Goal: Book appointment/travel/reservation

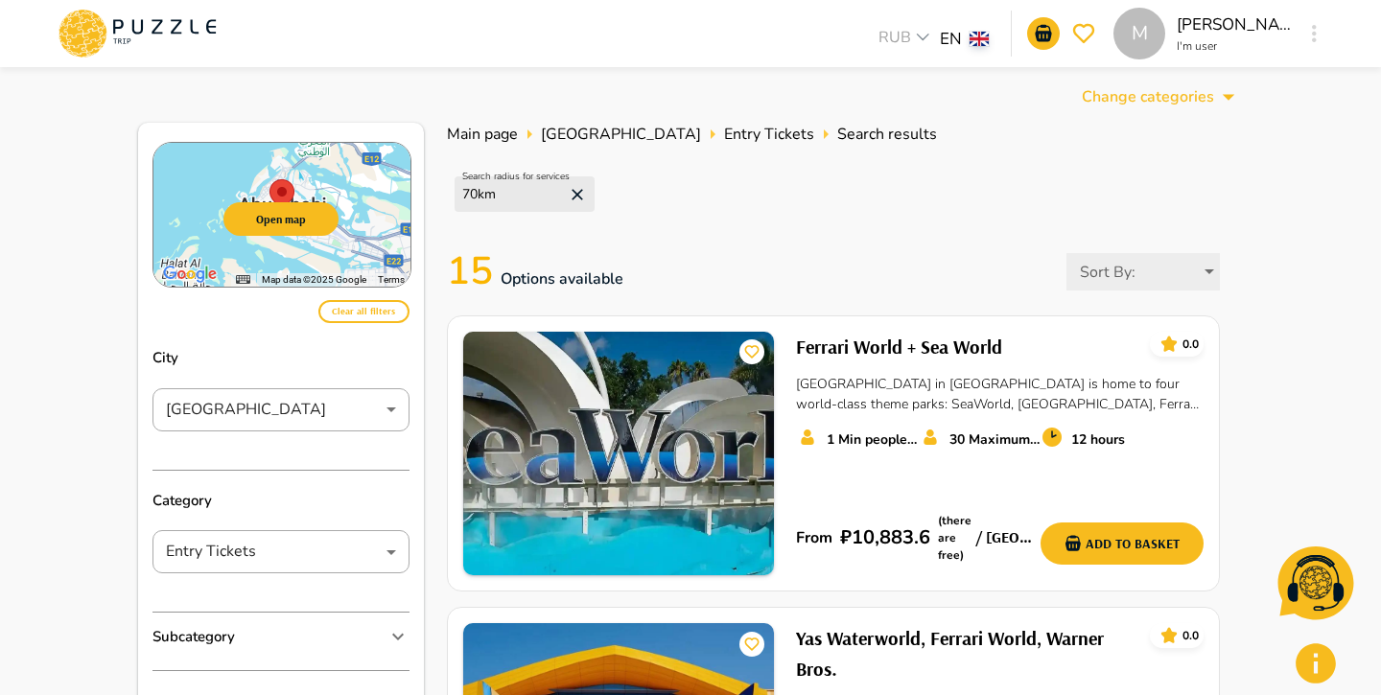
click at [170, 20] on icon at bounding box center [137, 34] width 163 height 50
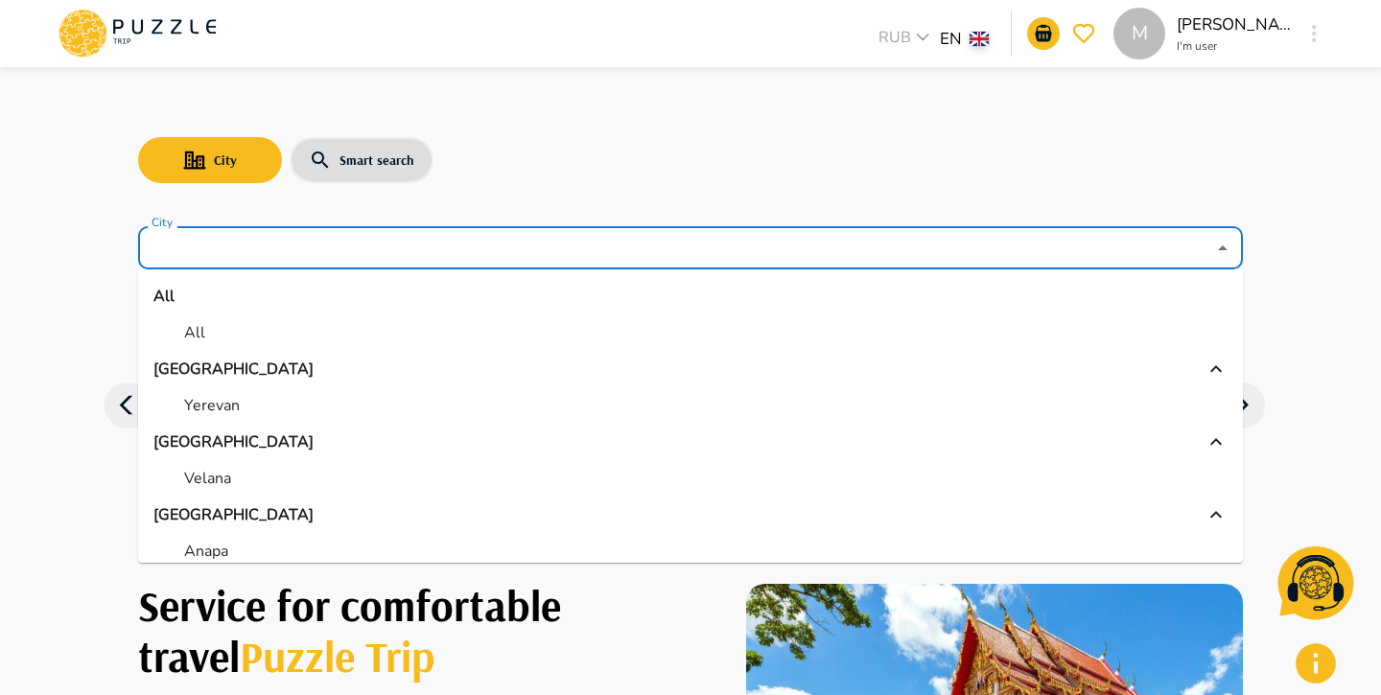
click at [356, 242] on input "City" at bounding box center [677, 248] width 1058 height 36
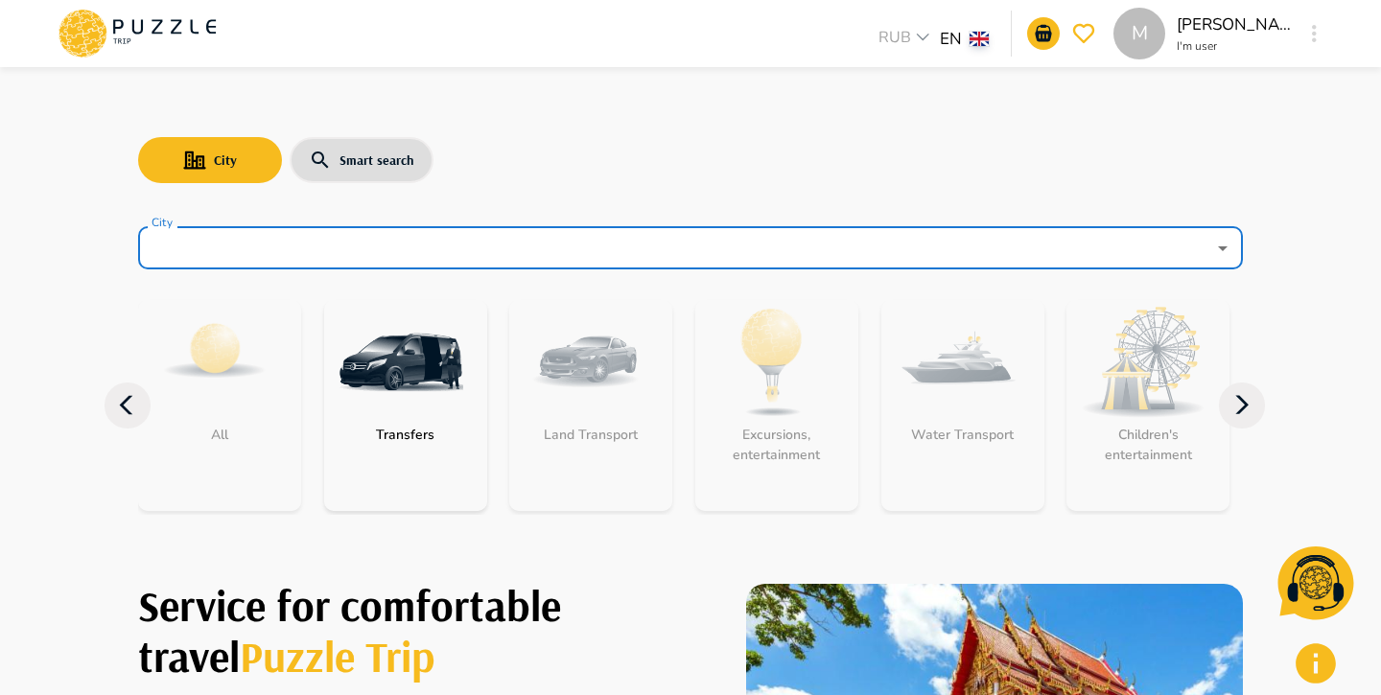
click at [357, 242] on input "City" at bounding box center [677, 248] width 1058 height 36
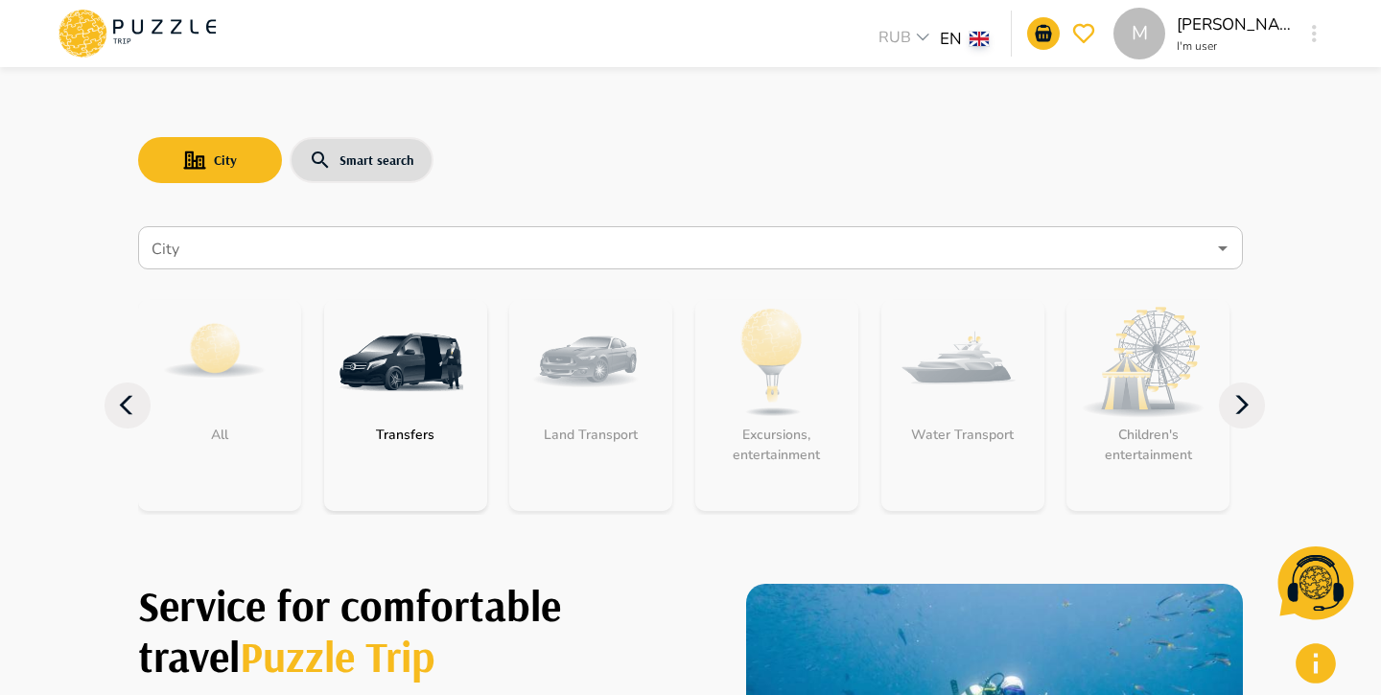
click at [538, 192] on div "City Smart search City City All Transfers Land Transport Excursions, entertainm…" at bounding box center [690, 306] width 1151 height 471
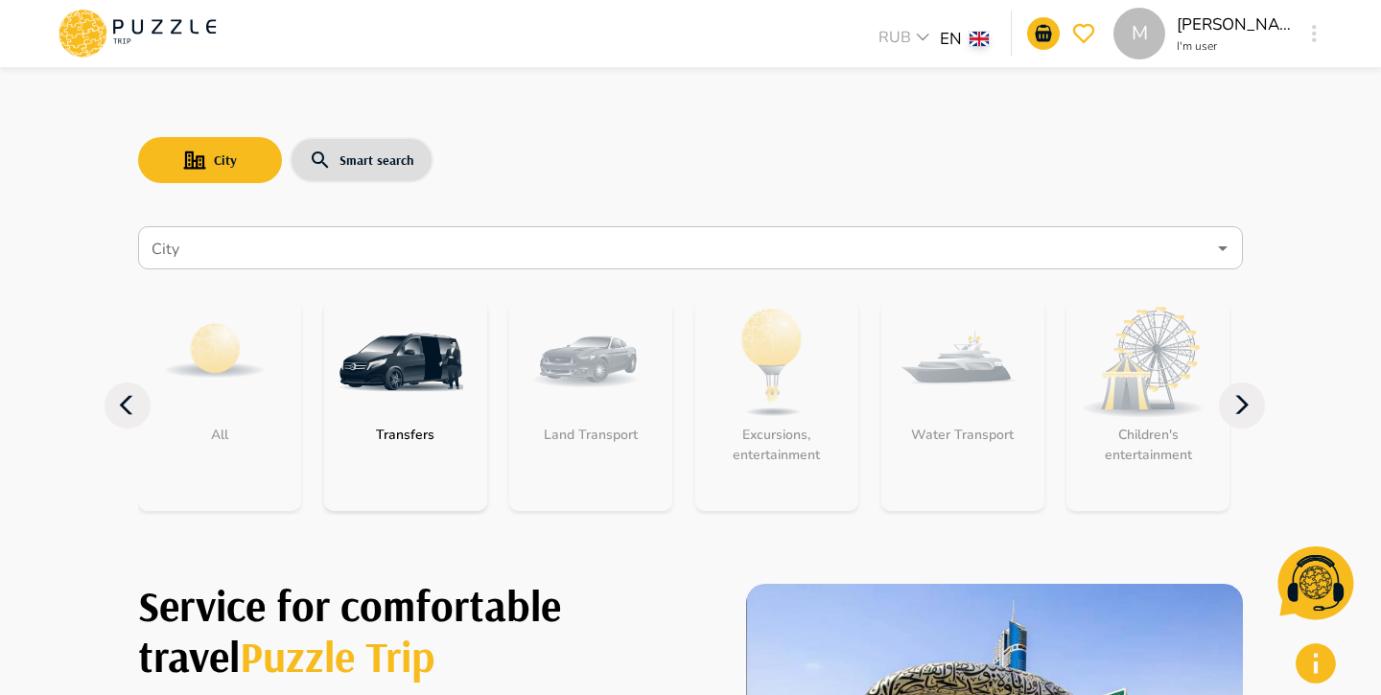
click at [531, 262] on input "City" at bounding box center [677, 248] width 1058 height 36
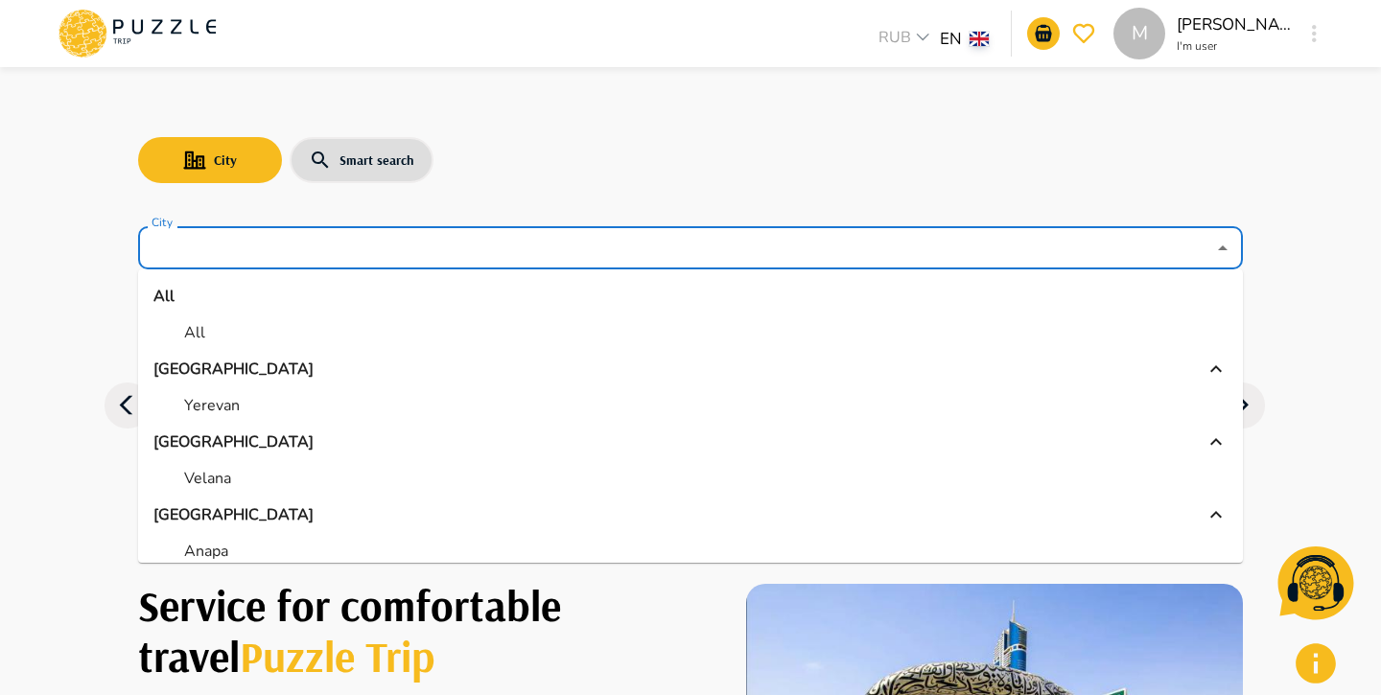
click at [347, 343] on li "All" at bounding box center [690, 333] width 1105 height 35
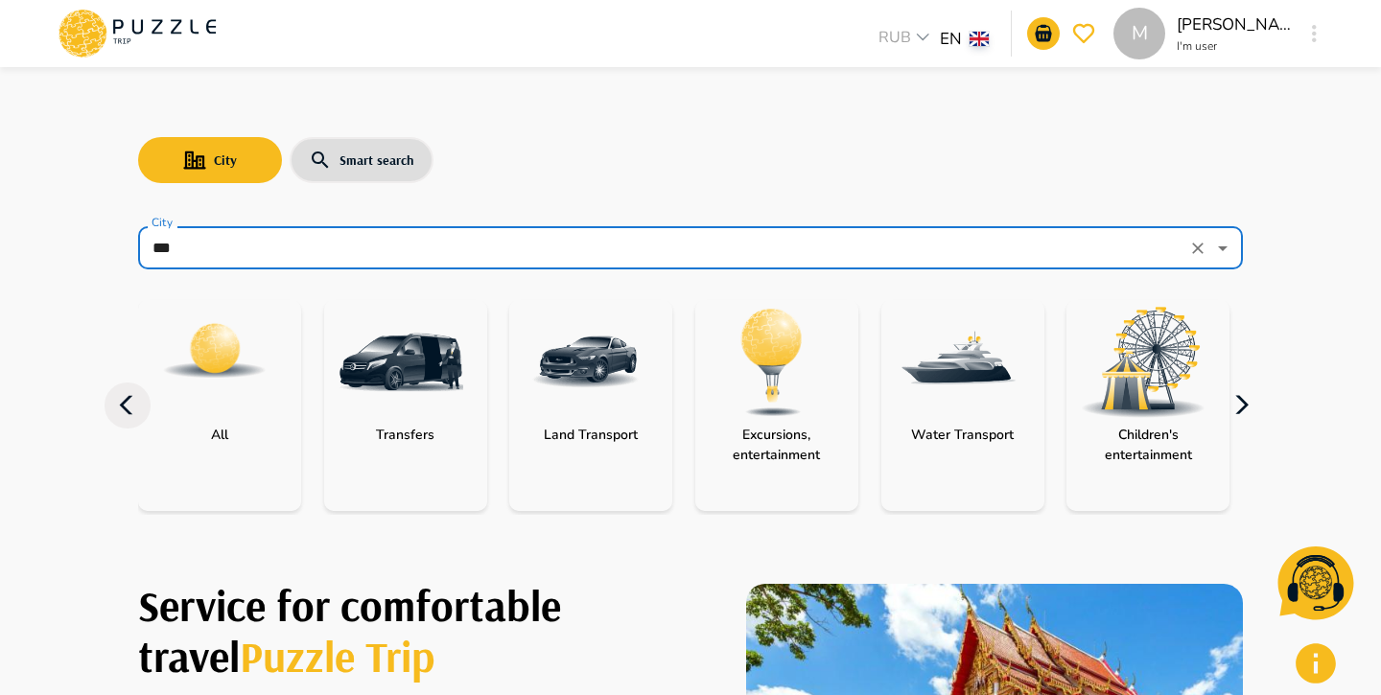
click at [1259, 392] on icon "button" at bounding box center [1242, 406] width 46 height 46
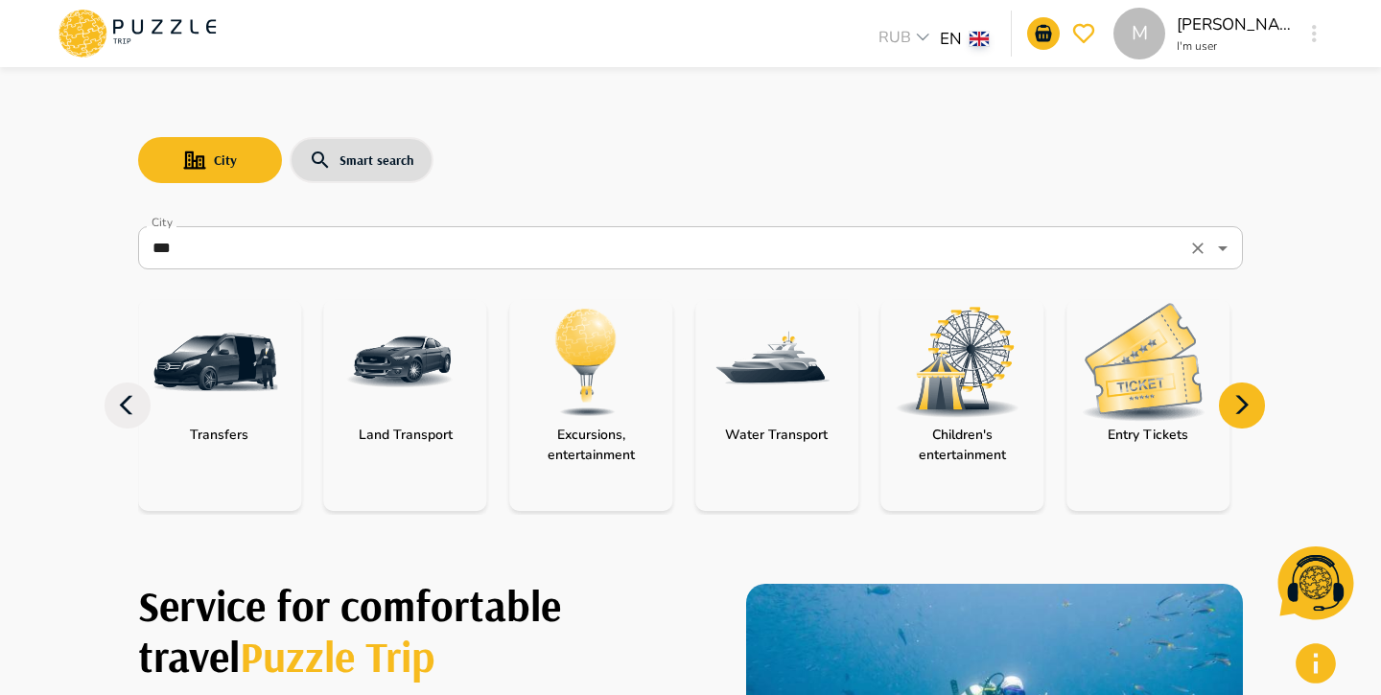
click at [603, 251] on input "***" at bounding box center [664, 248] width 1033 height 36
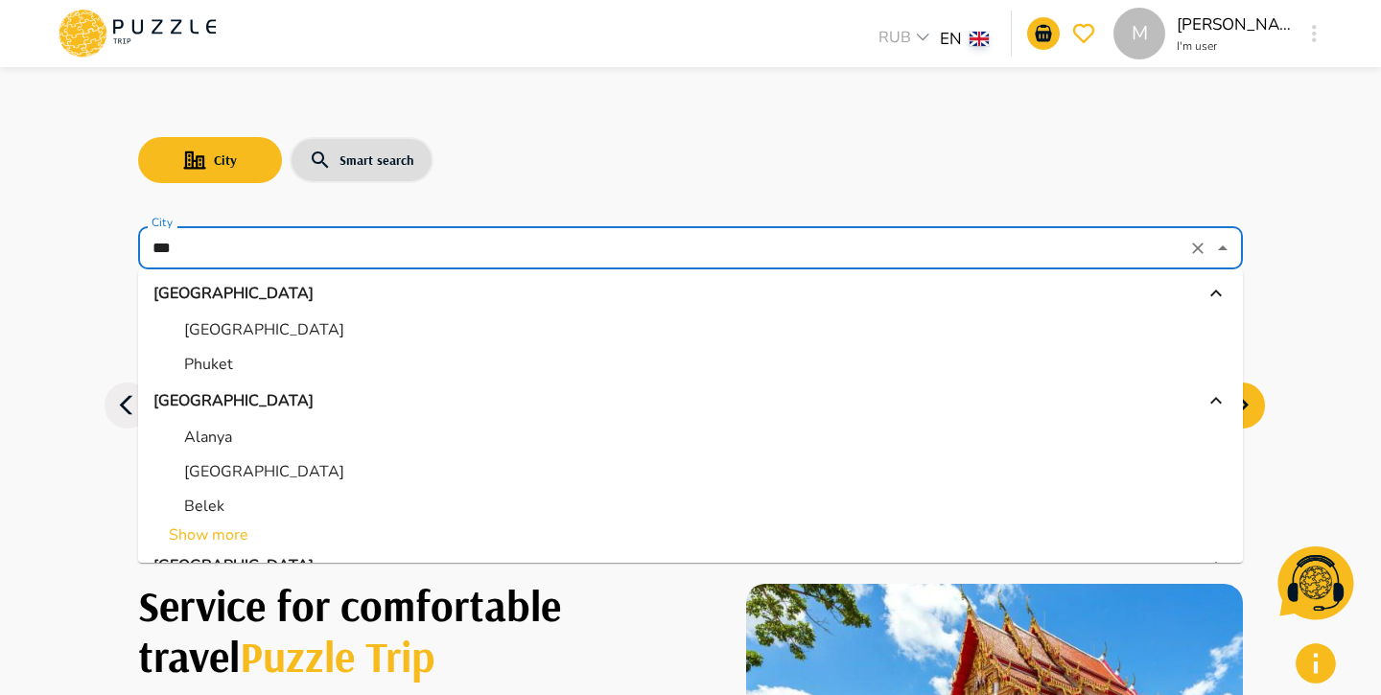
scroll to position [616, 0]
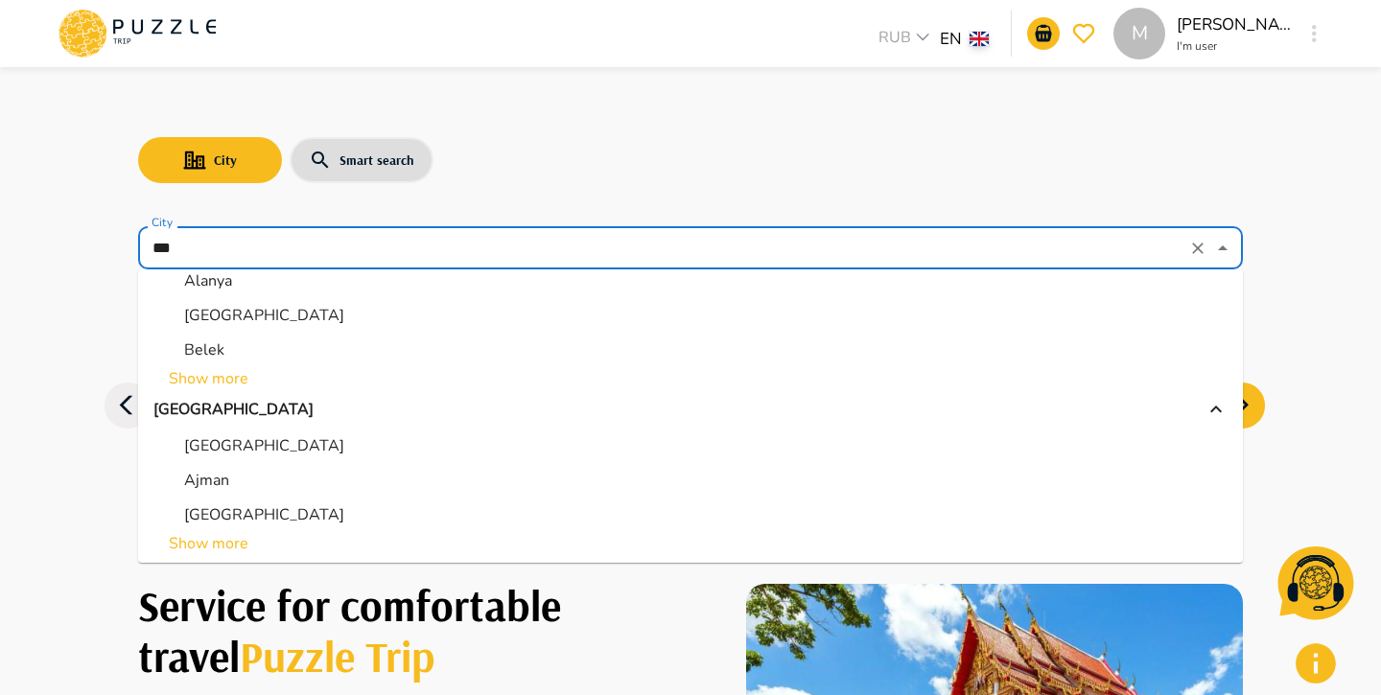
click at [224, 511] on p "Dubai" at bounding box center [264, 515] width 160 height 23
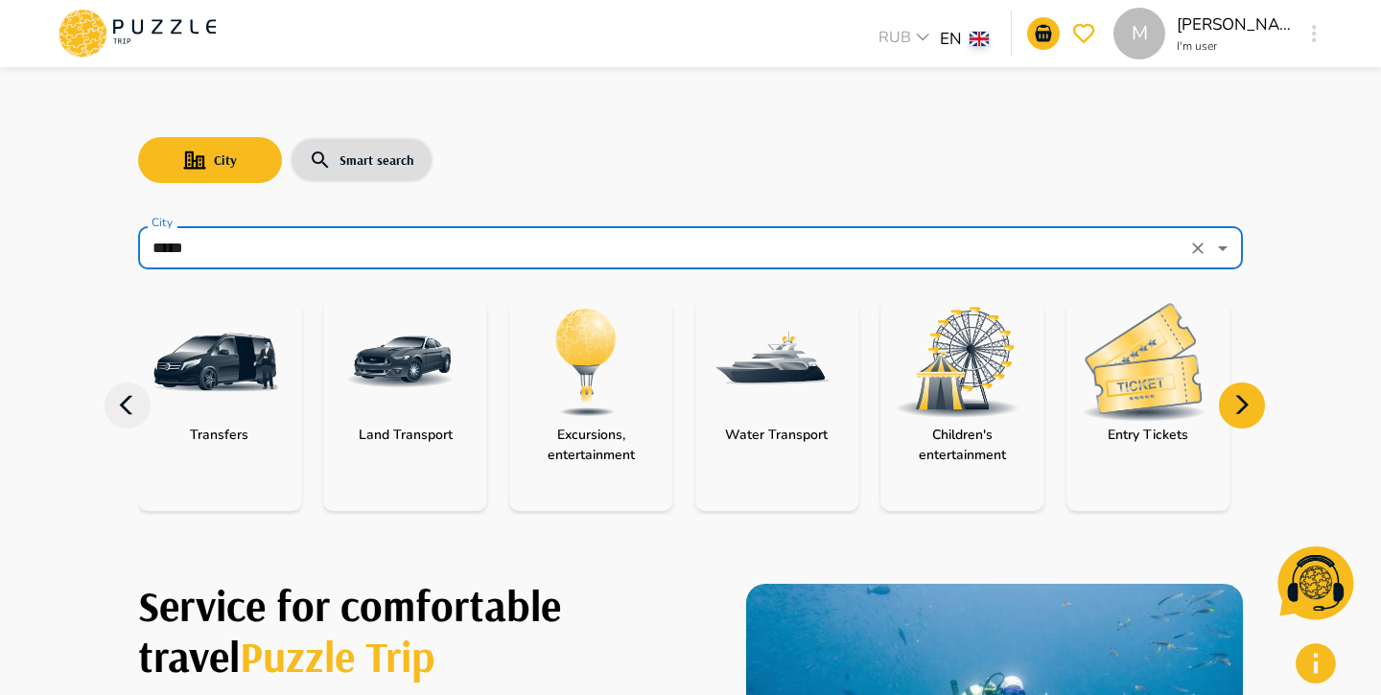
click at [393, 251] on input "*****" at bounding box center [664, 248] width 1033 height 36
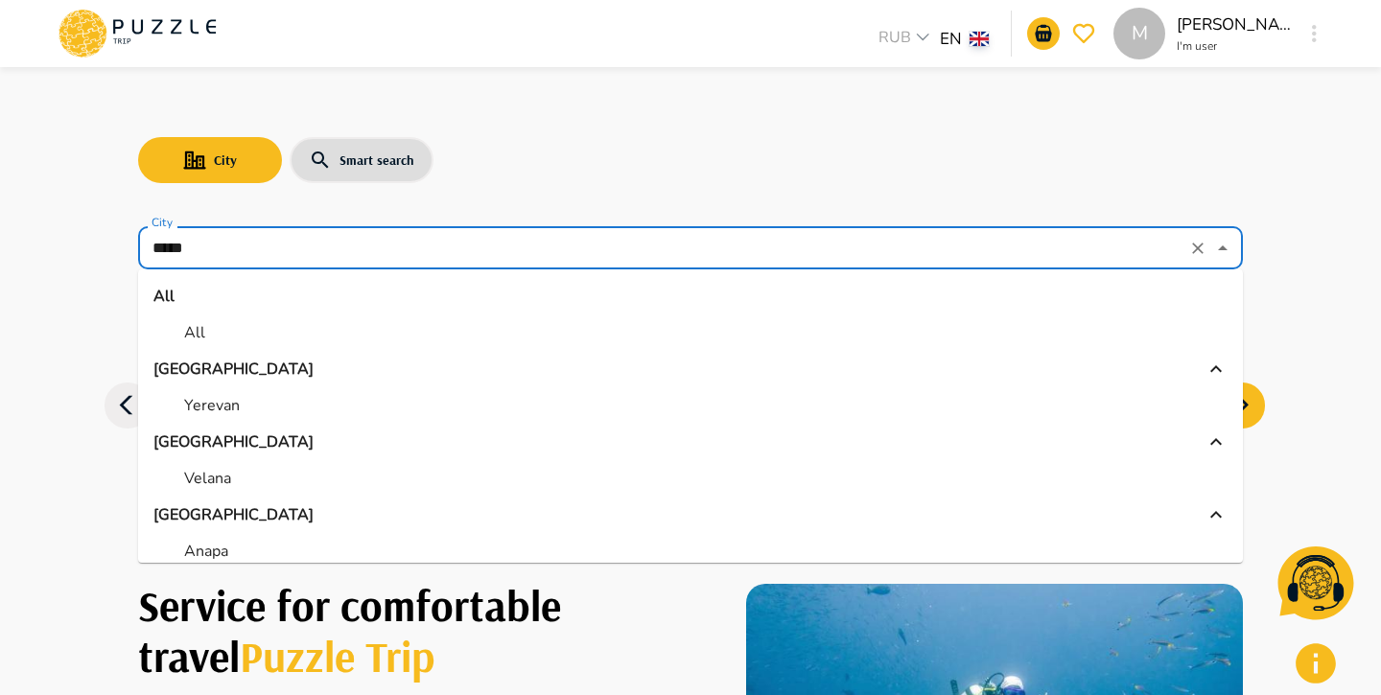
scroll to position [585, 0]
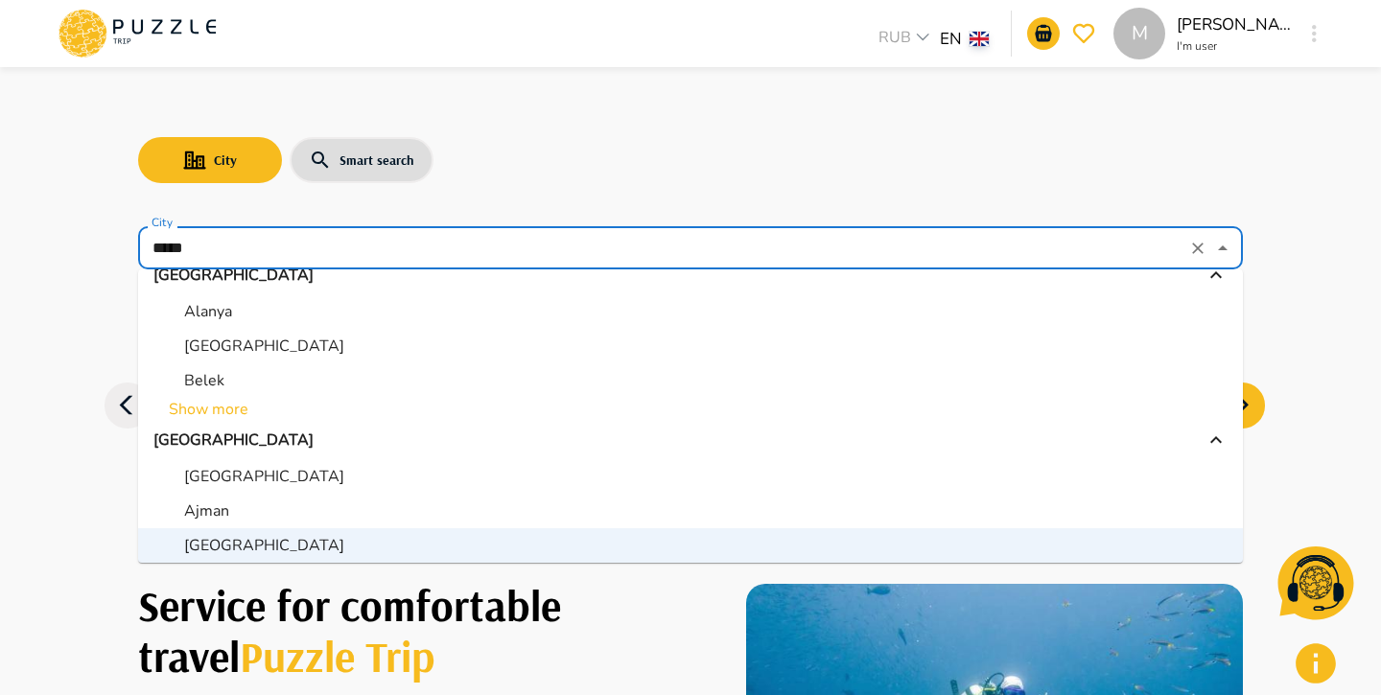
click at [256, 467] on p "Abu Dhabi" at bounding box center [264, 476] width 160 height 23
type input "*********"
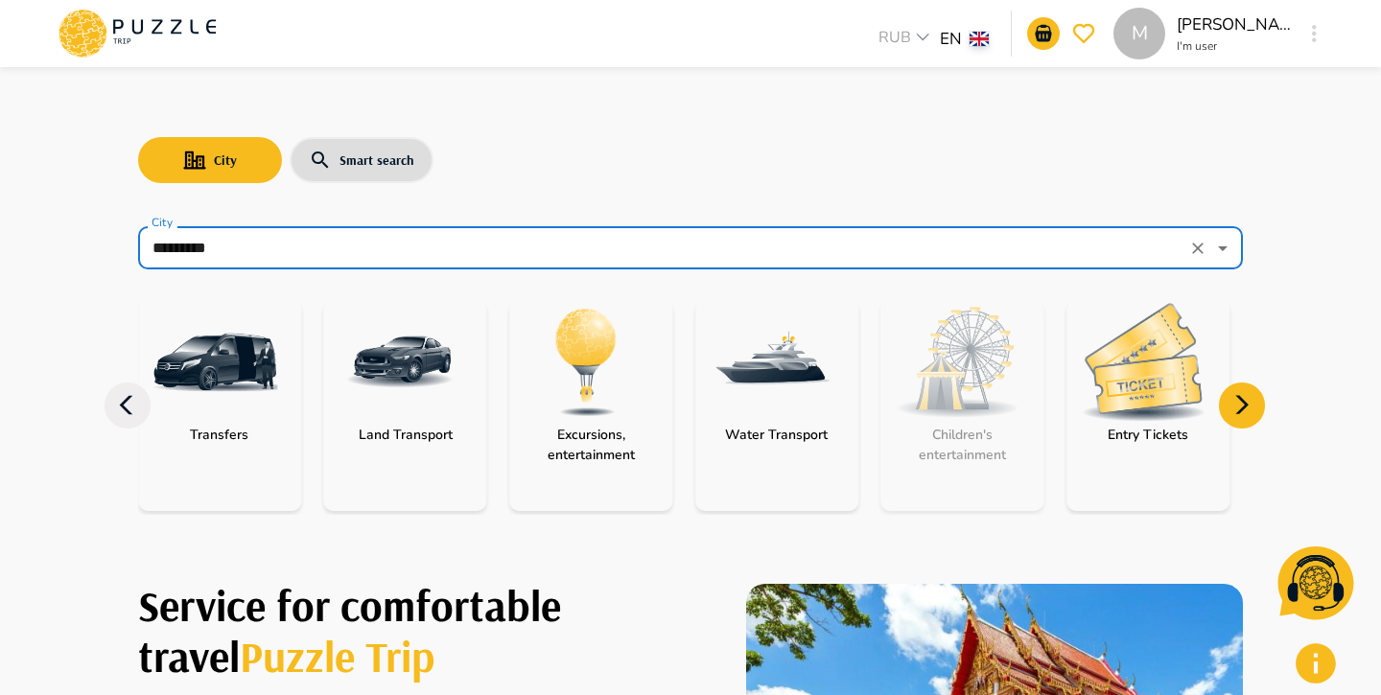
click at [1167, 360] on img "category-entry_tickets" at bounding box center [1143, 362] width 125 height 118
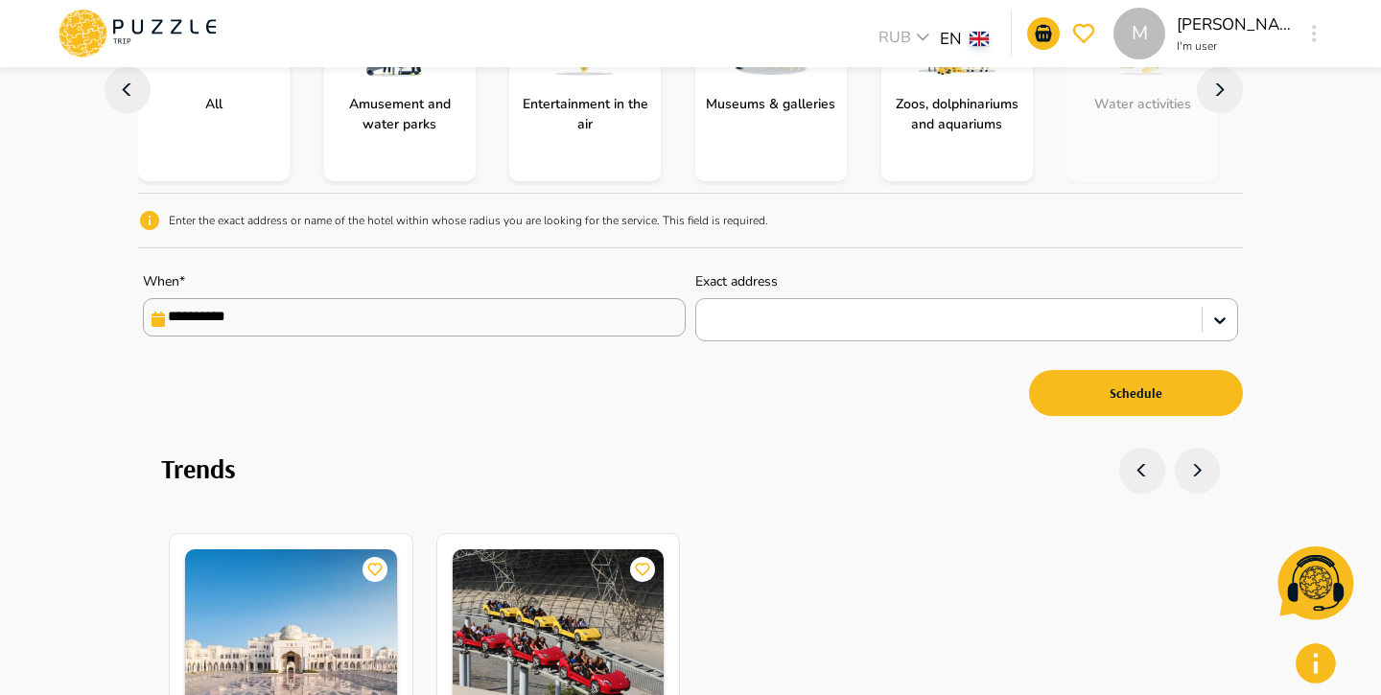
scroll to position [303, 0]
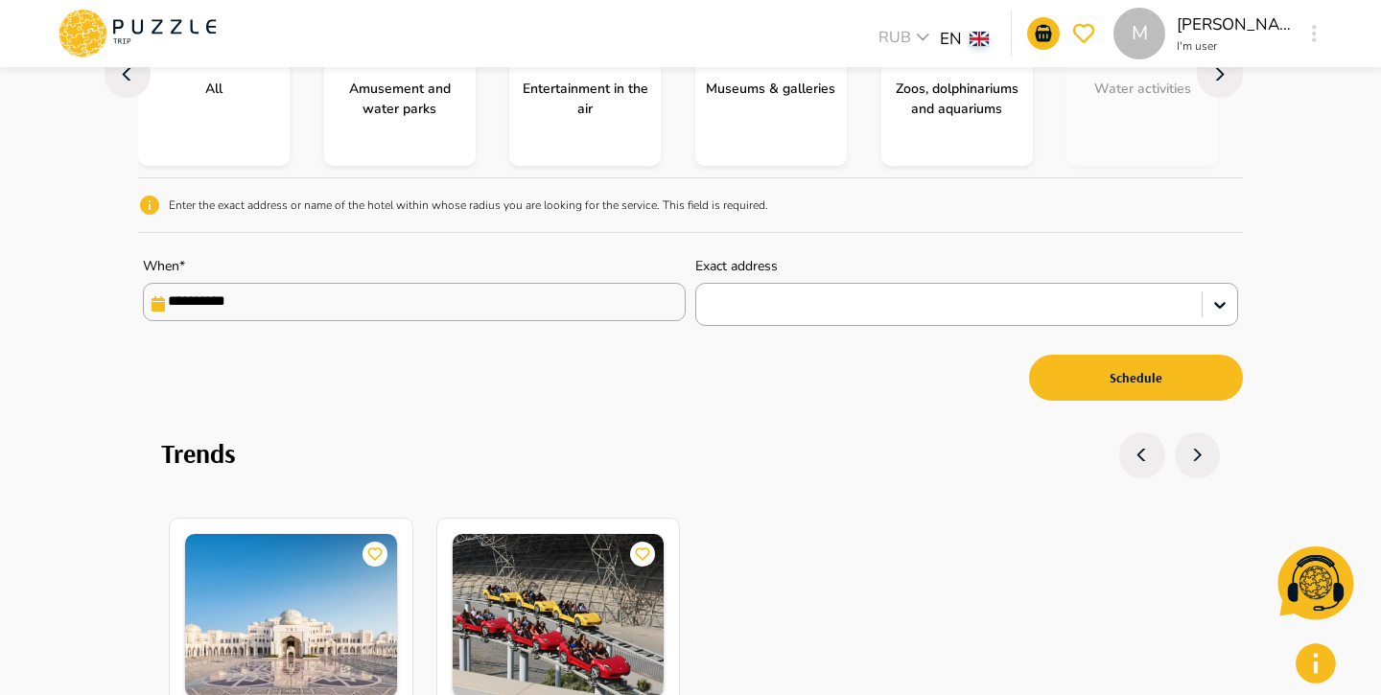
click at [600, 293] on input "**********" at bounding box center [414, 302] width 543 height 38
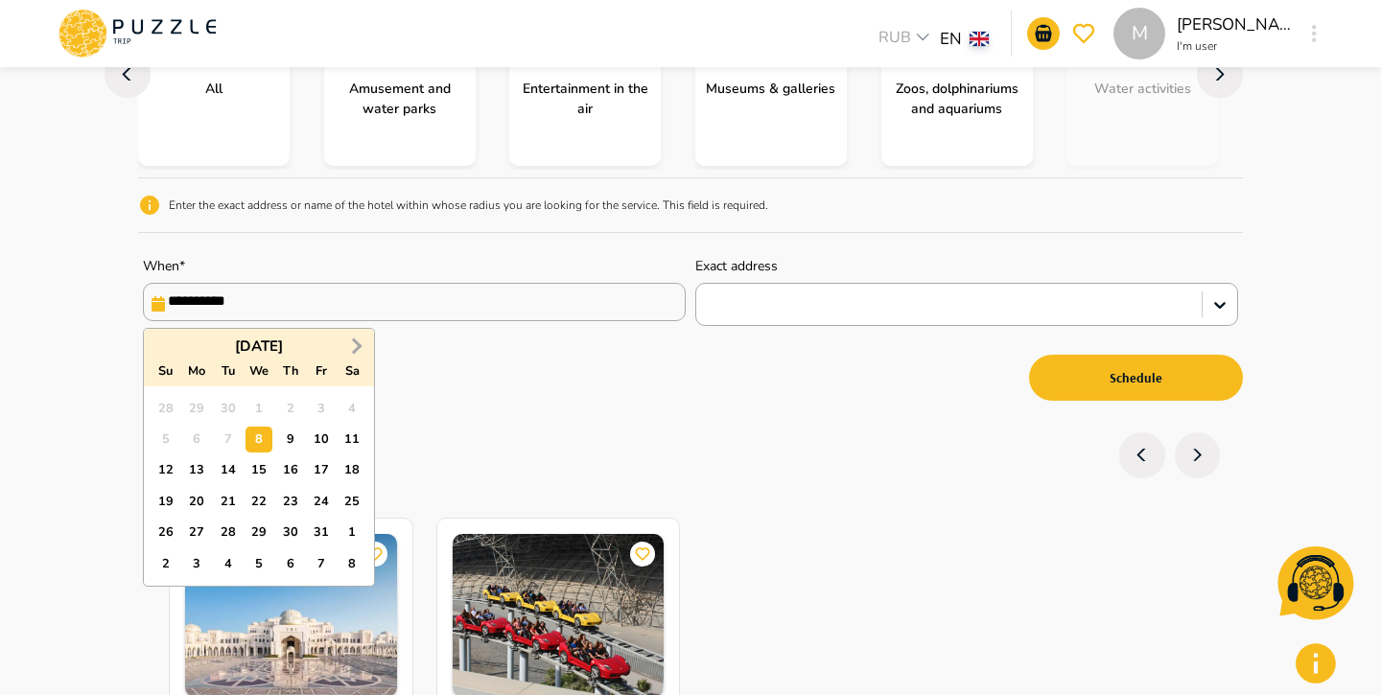
click at [355, 342] on span "Next Month" at bounding box center [355, 346] width 0 height 22
click at [163, 351] on span "Previous Month" at bounding box center [163, 346] width 0 height 22
click at [260, 562] on div "5" at bounding box center [259, 565] width 26 height 26
type input "**********"
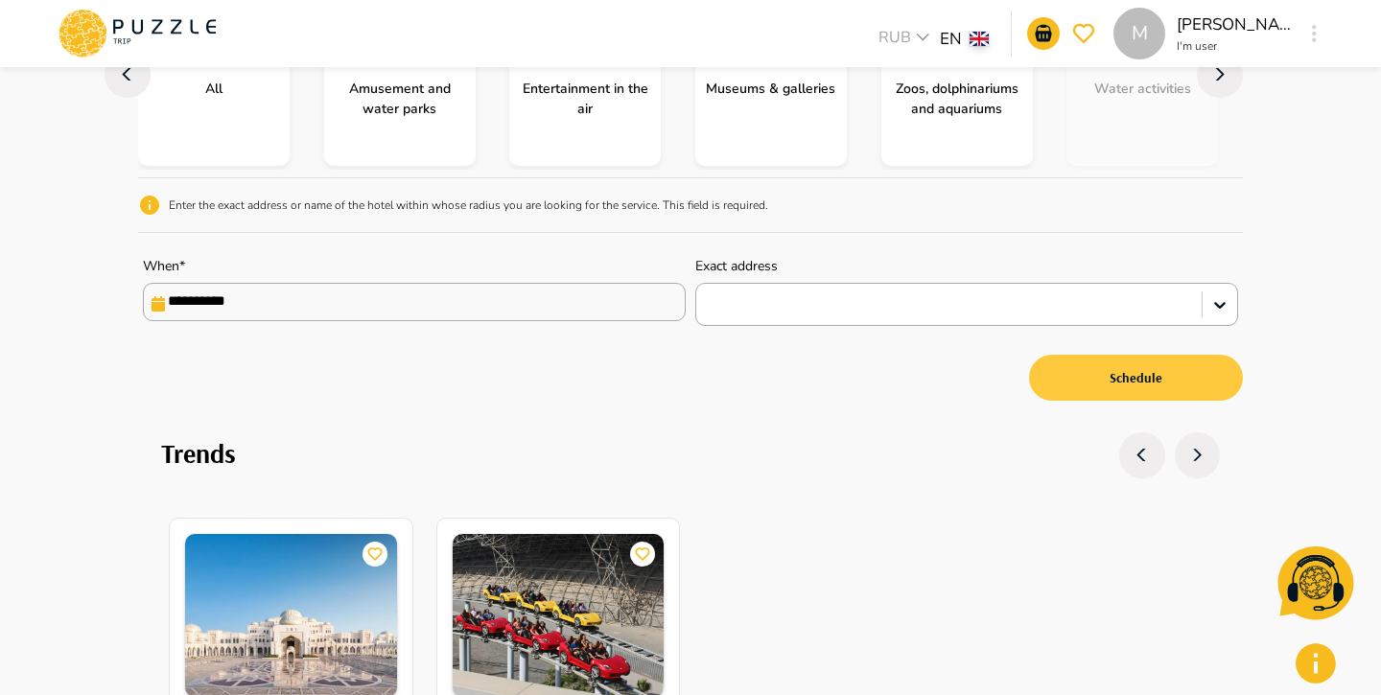
click at [1096, 389] on button "Schedule" at bounding box center [1136, 378] width 214 height 46
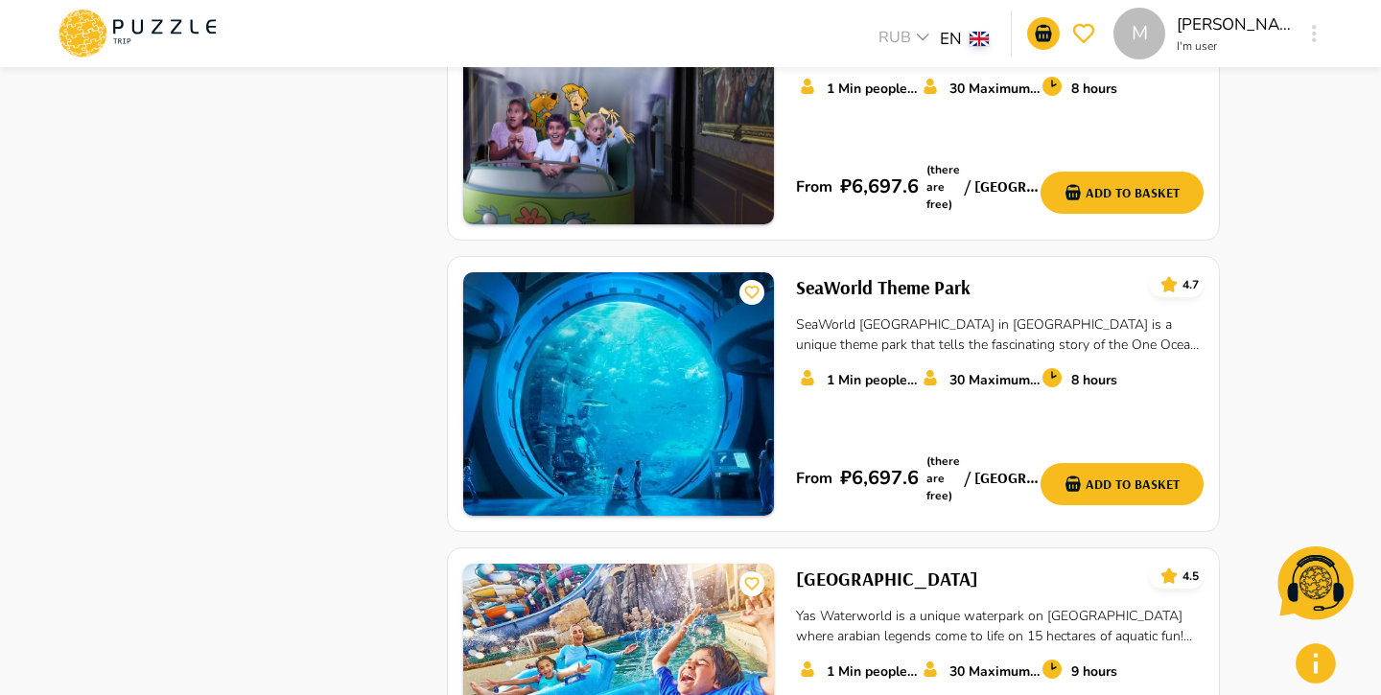
scroll to position [2149, 0]
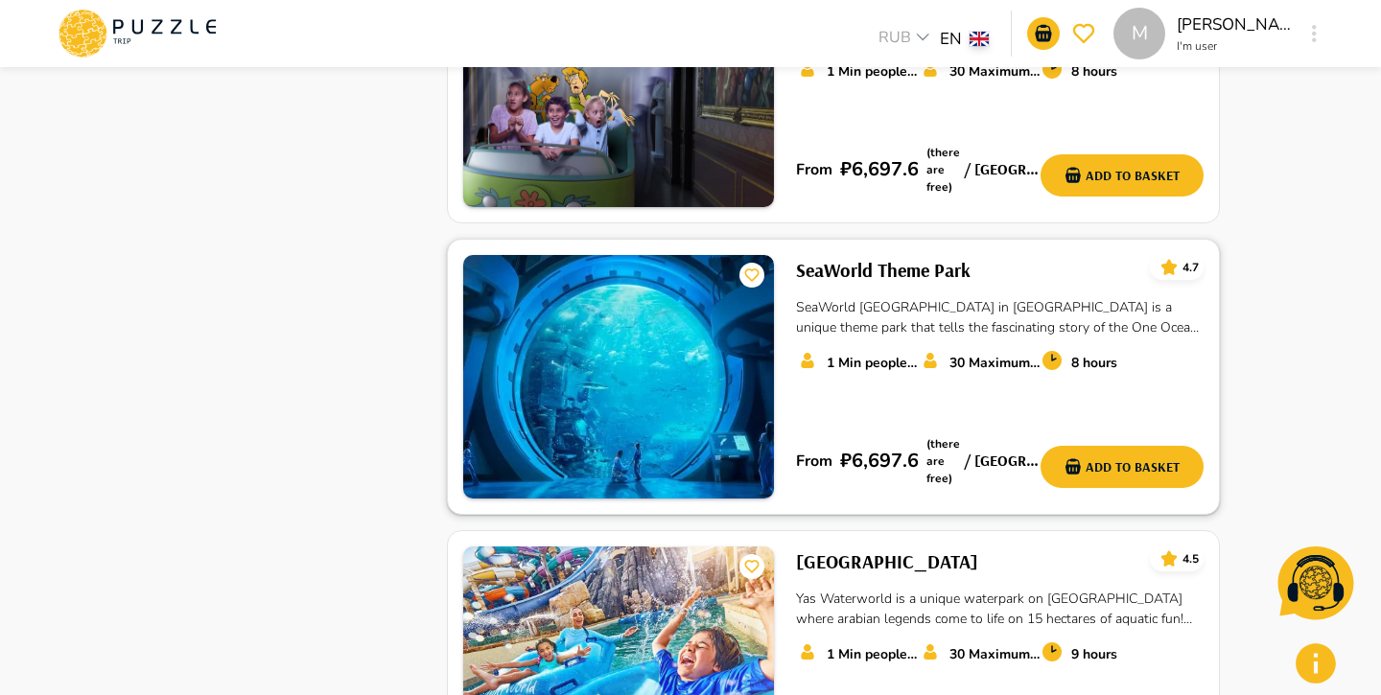
click at [702, 400] on img at bounding box center [618, 377] width 311 height 244
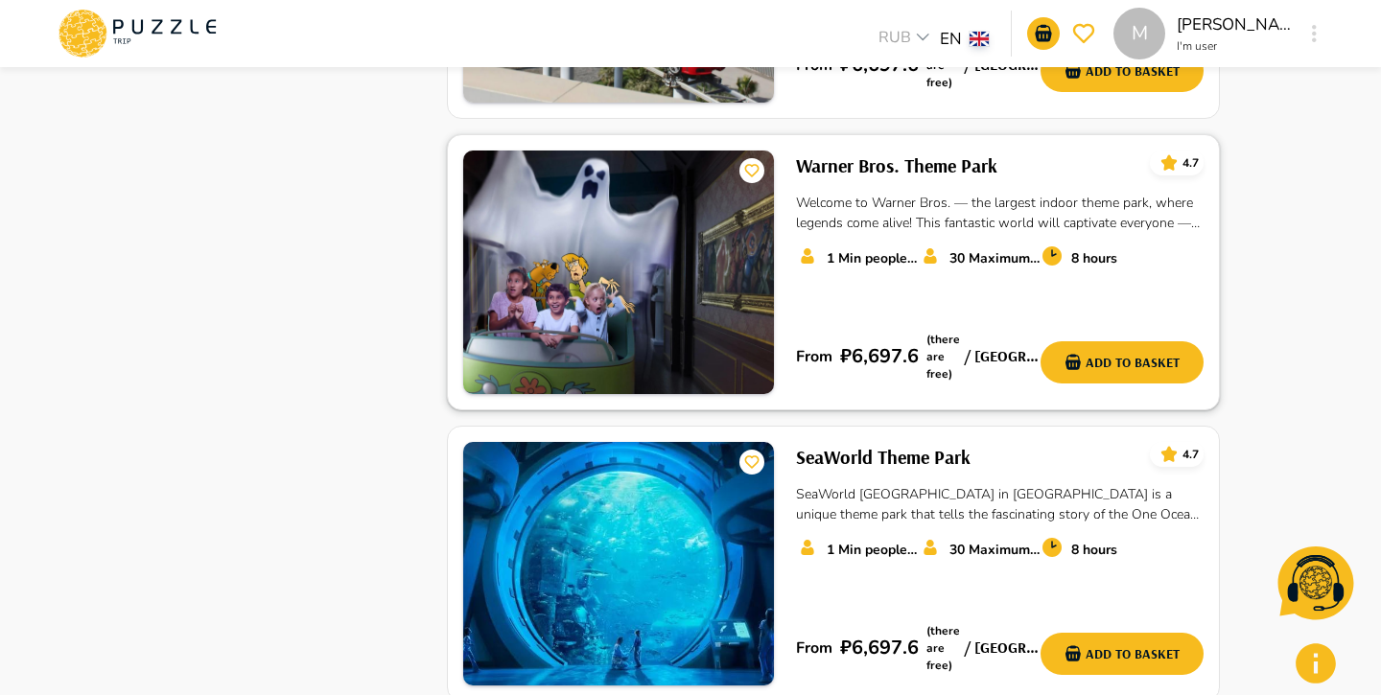
scroll to position [1952, 0]
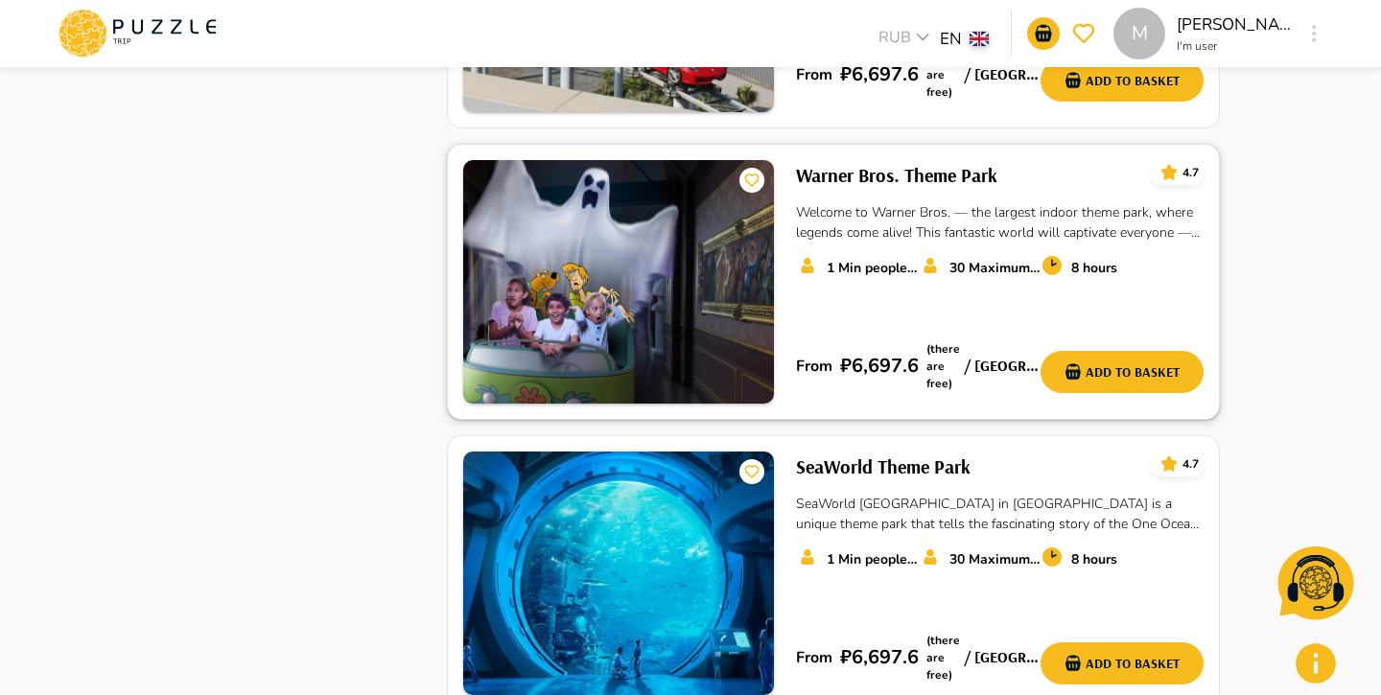
click at [634, 191] on img at bounding box center [618, 282] width 311 height 244
